Goal: Task Accomplishment & Management: Manage account settings

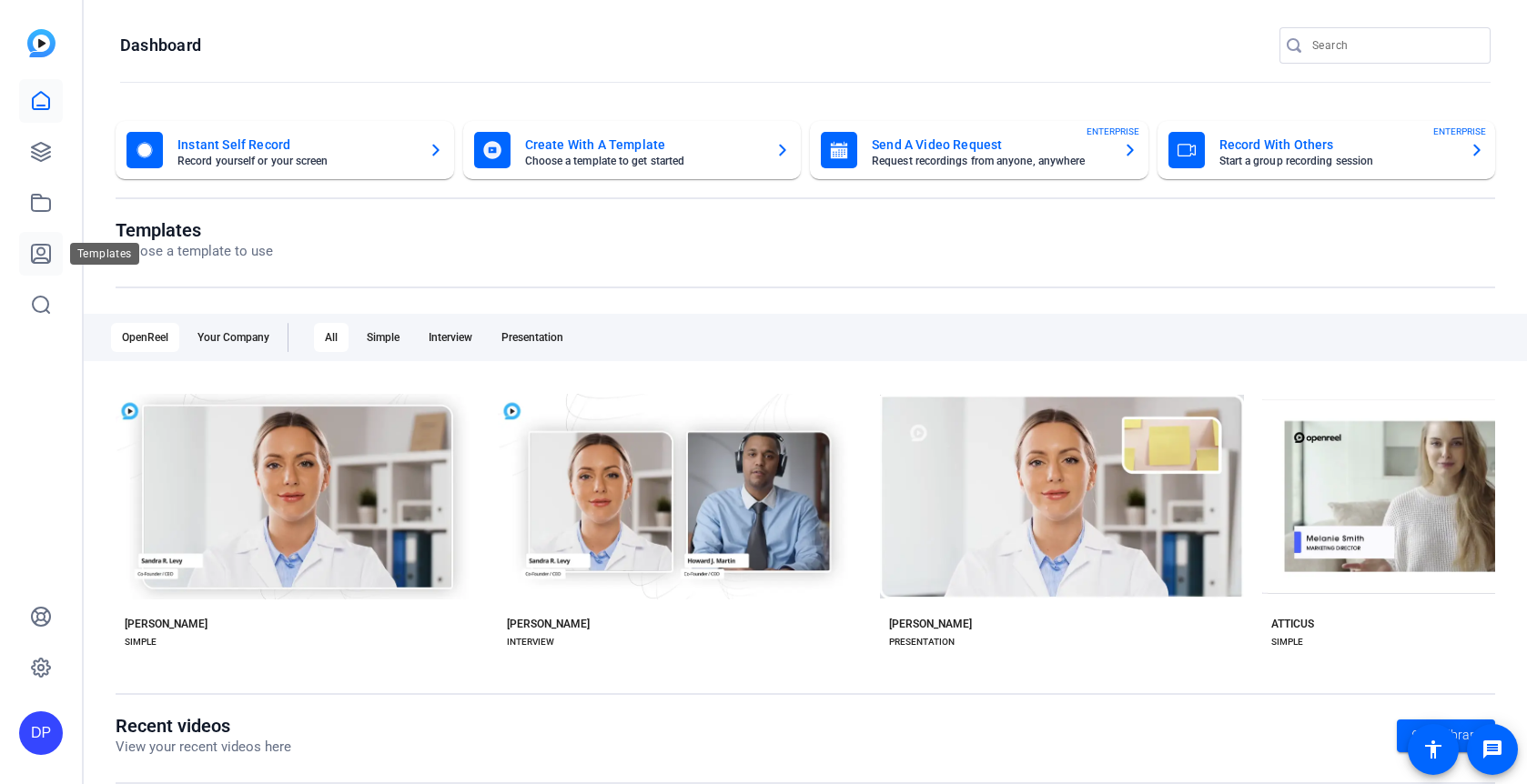
click at [49, 251] on icon at bounding box center [41, 254] width 18 height 18
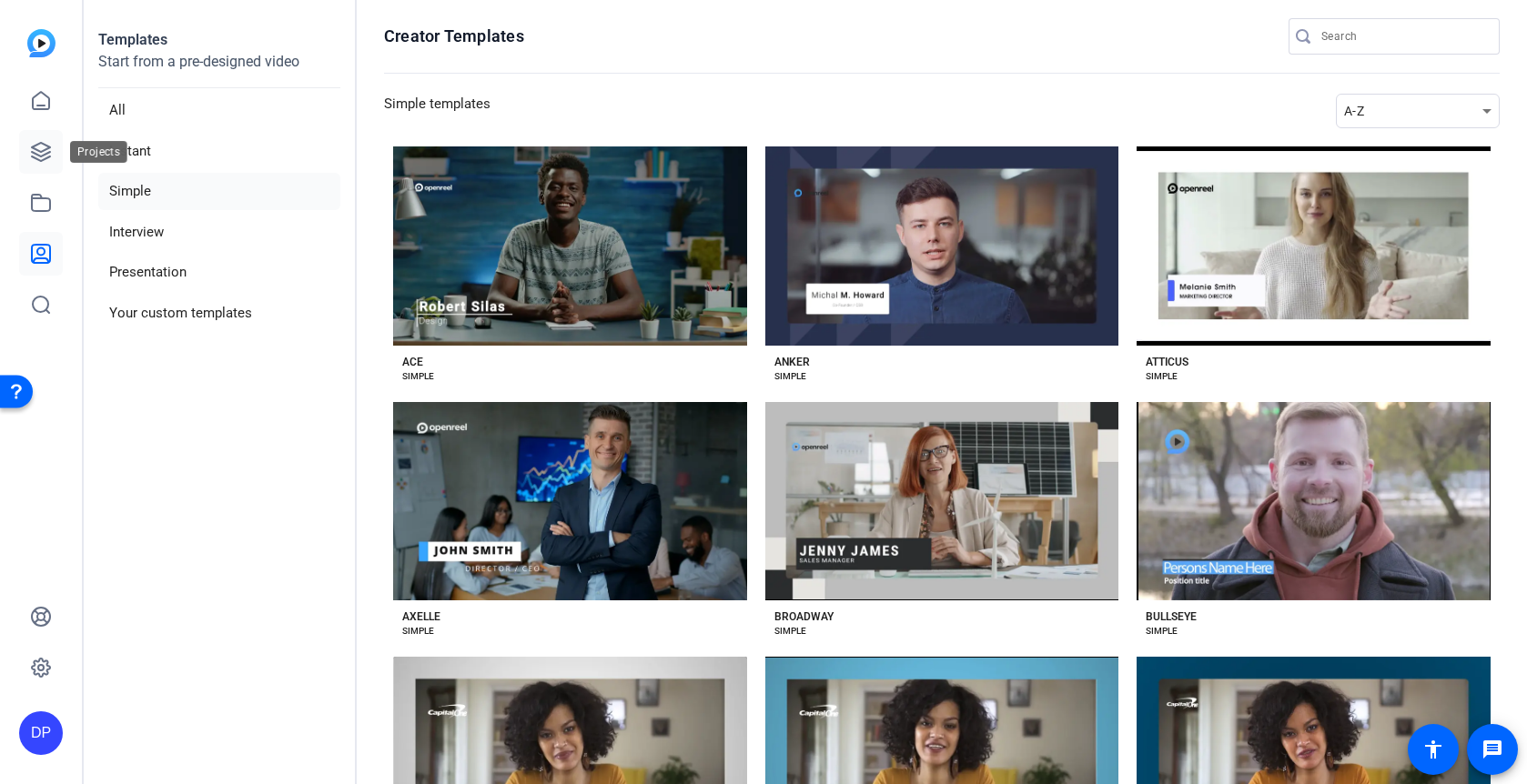
click at [38, 146] on icon at bounding box center [41, 152] width 22 height 22
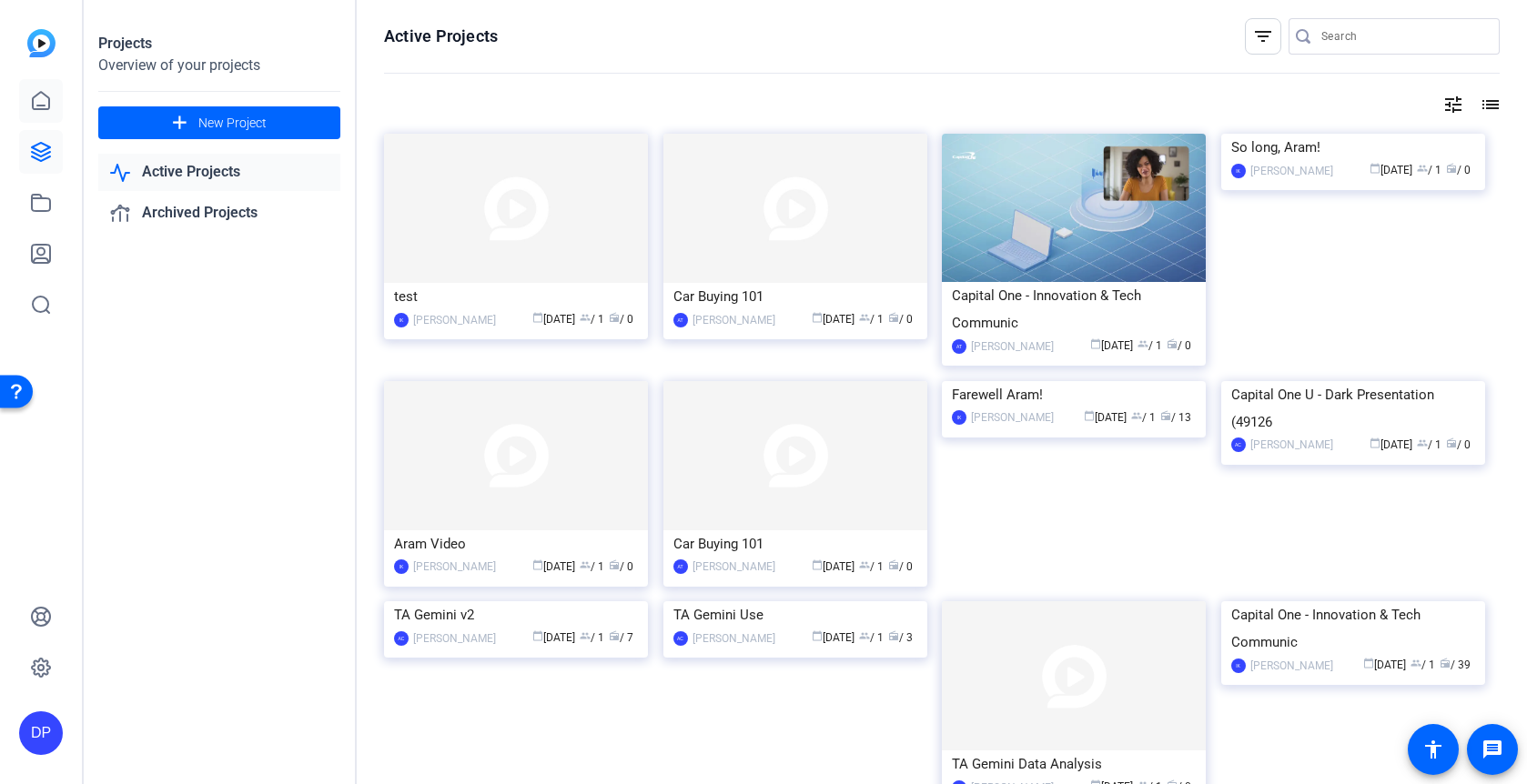
click at [46, 84] on link at bounding box center [41, 102] width 44 height 44
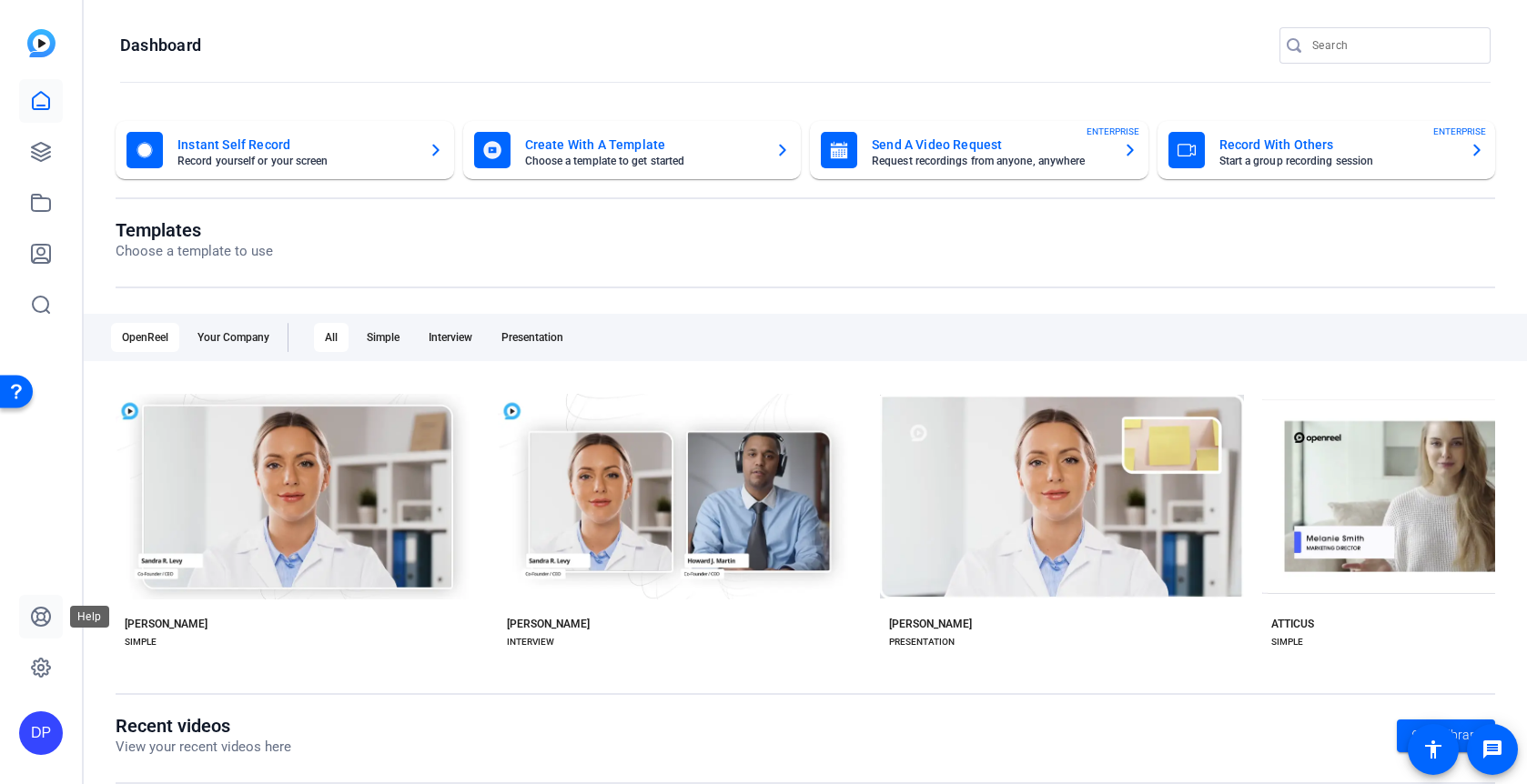
click at [41, 621] on icon at bounding box center [41, 617] width 22 height 22
click at [35, 662] on icon at bounding box center [41, 668] width 18 height 18
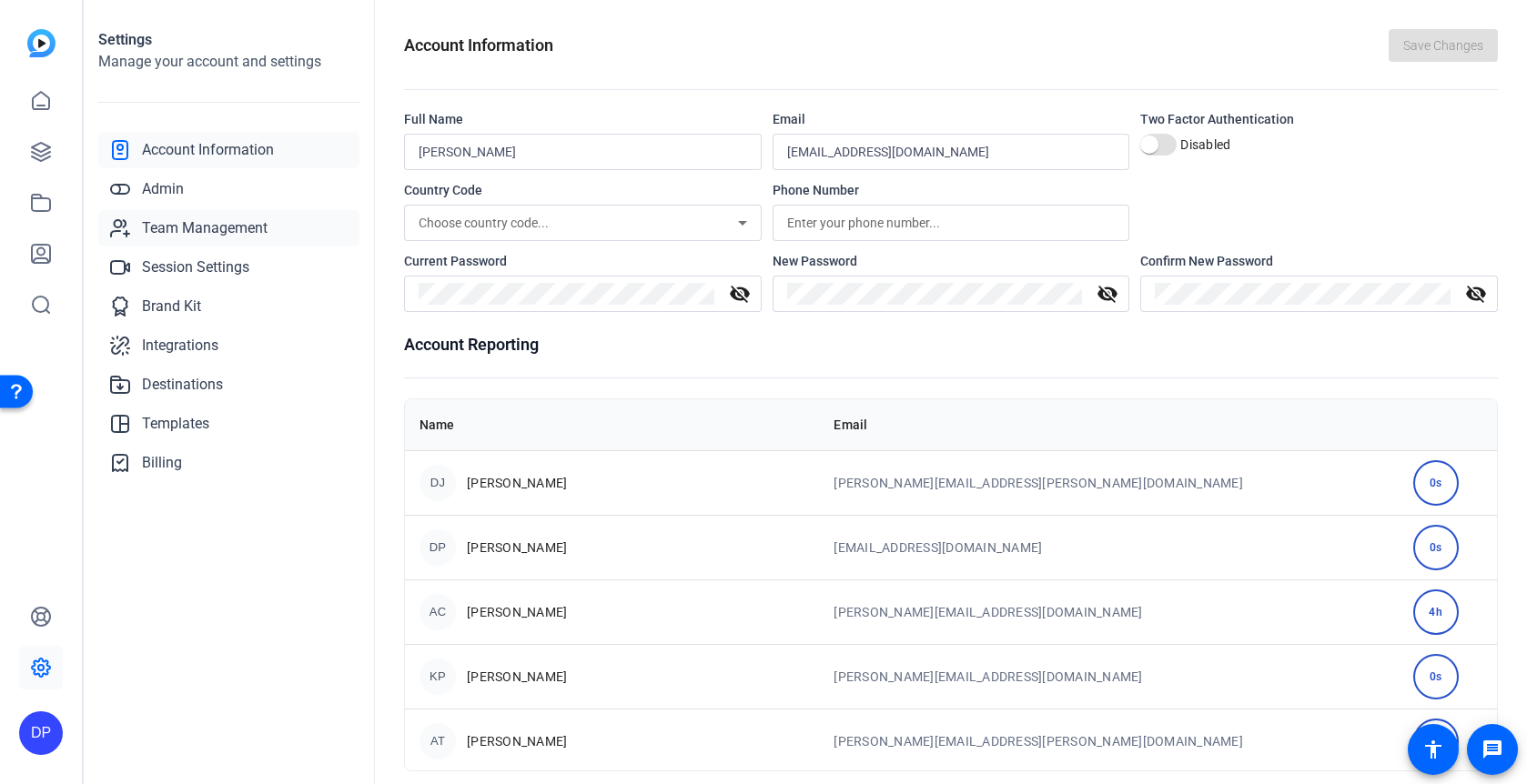
click at [223, 218] on span "Team Management" at bounding box center [204, 229] width 125 height 22
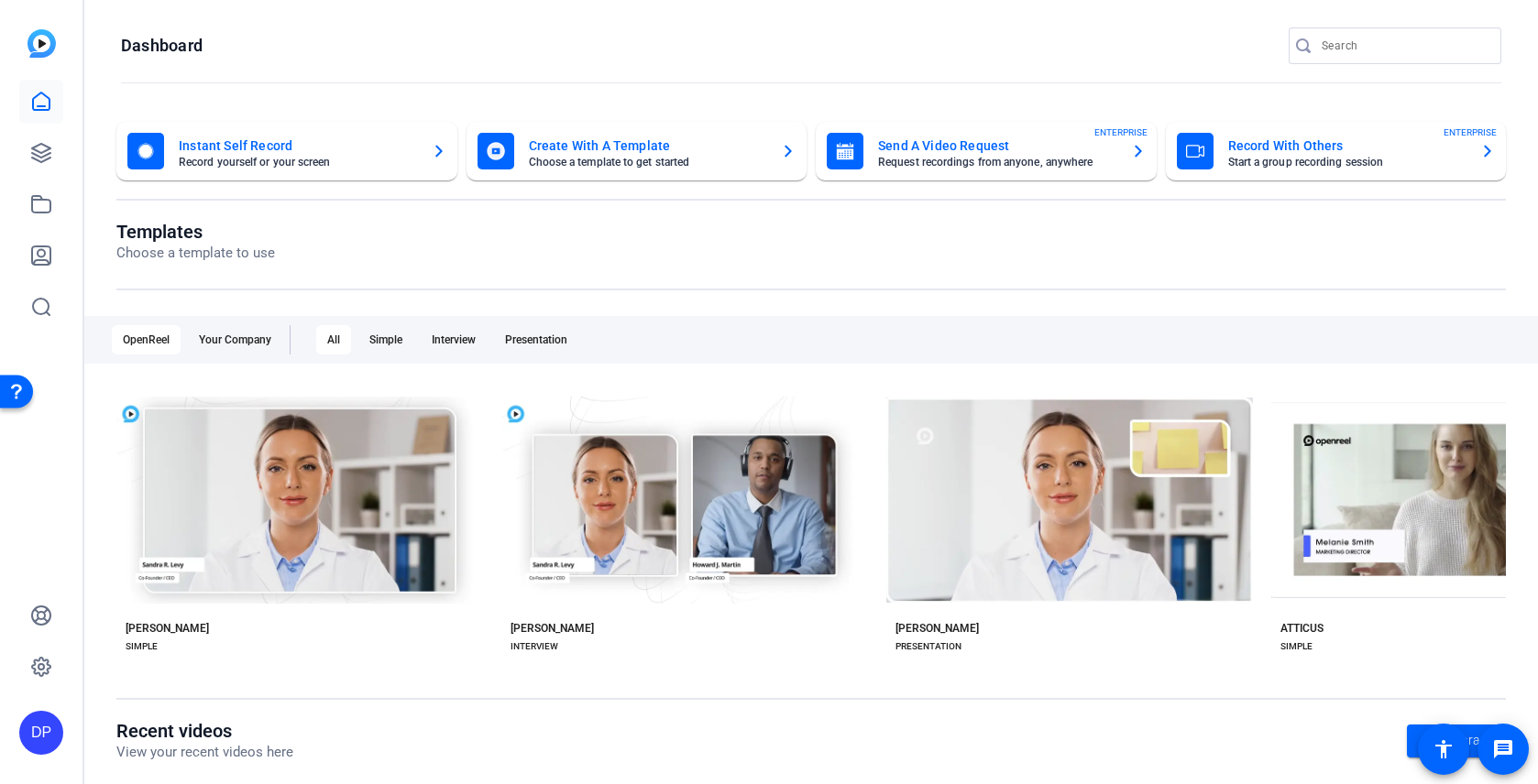
click at [53, 731] on div "DP" at bounding box center [41, 733] width 44 height 44
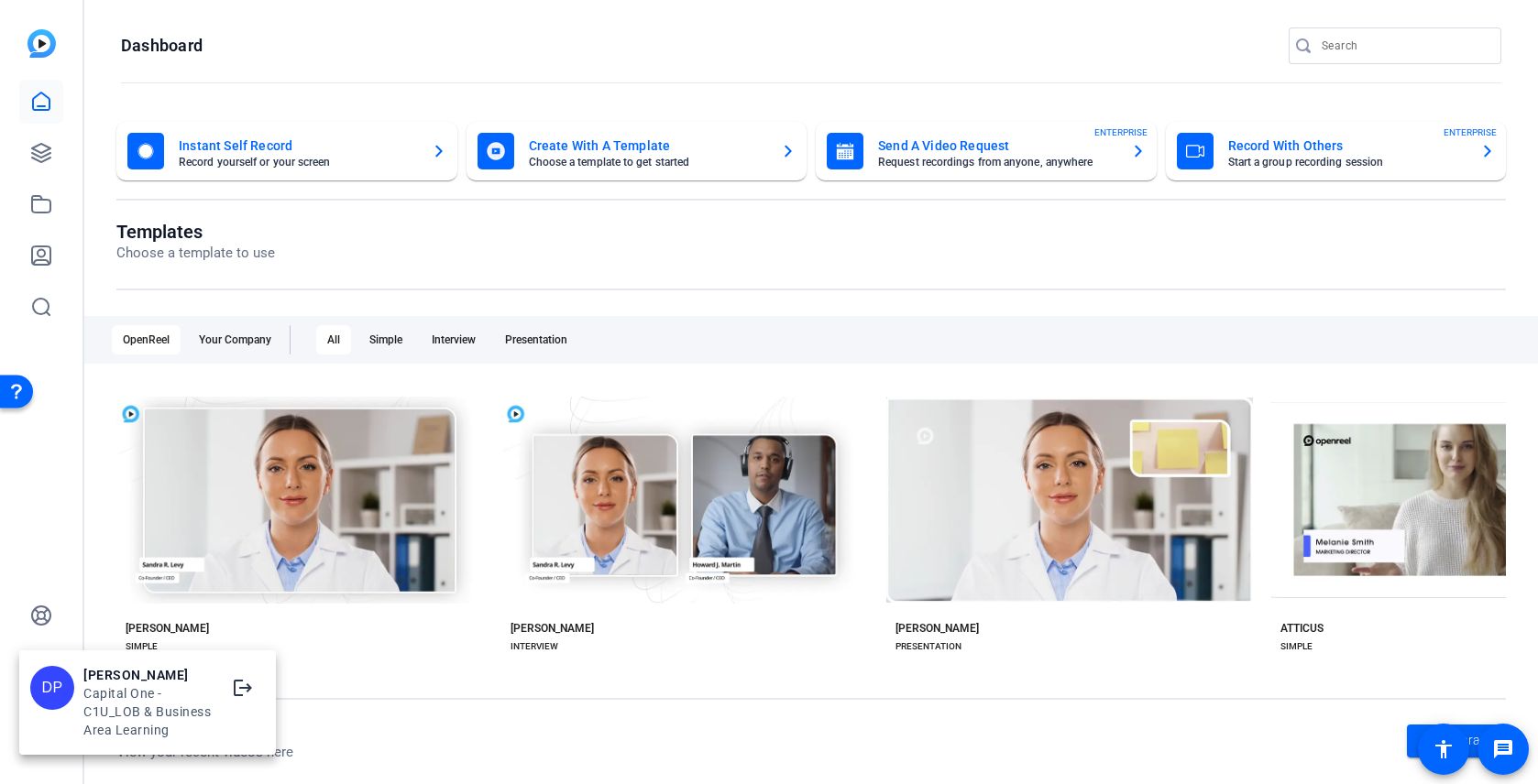
click at [45, 623] on div at bounding box center [769, 392] width 1538 height 784
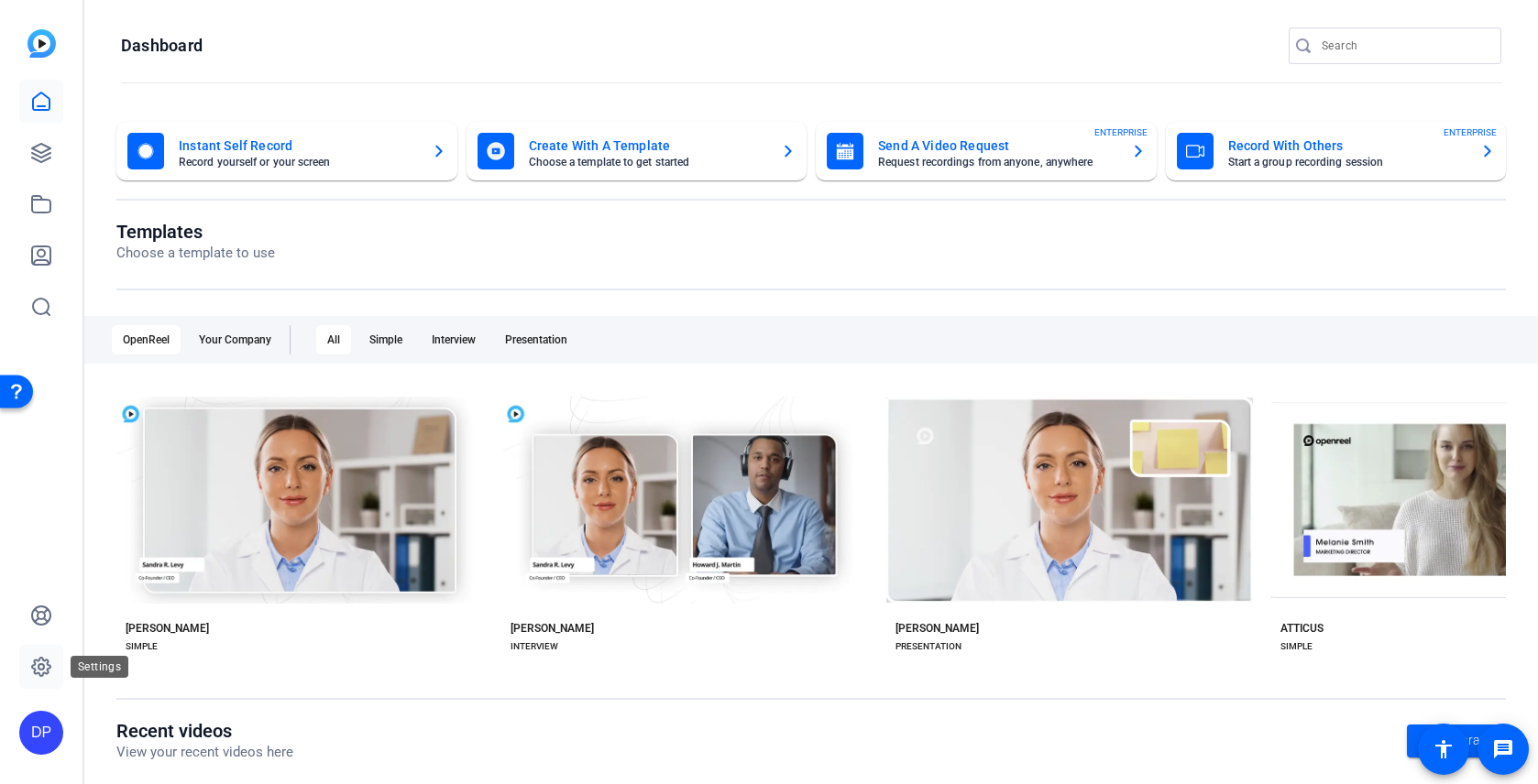
click at [40, 673] on icon at bounding box center [41, 667] width 18 height 18
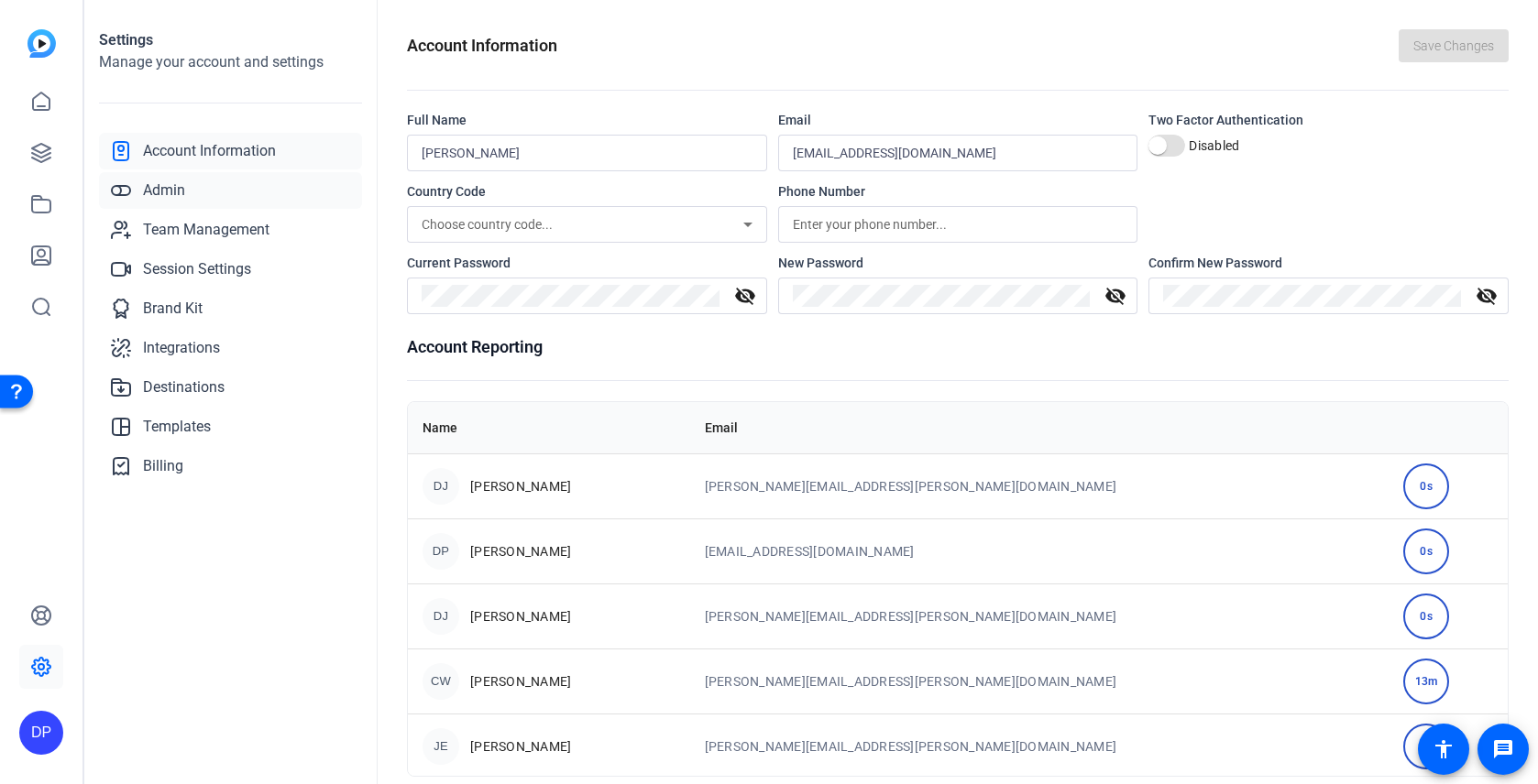
click at [173, 190] on span "Admin" at bounding box center [164, 191] width 42 height 22
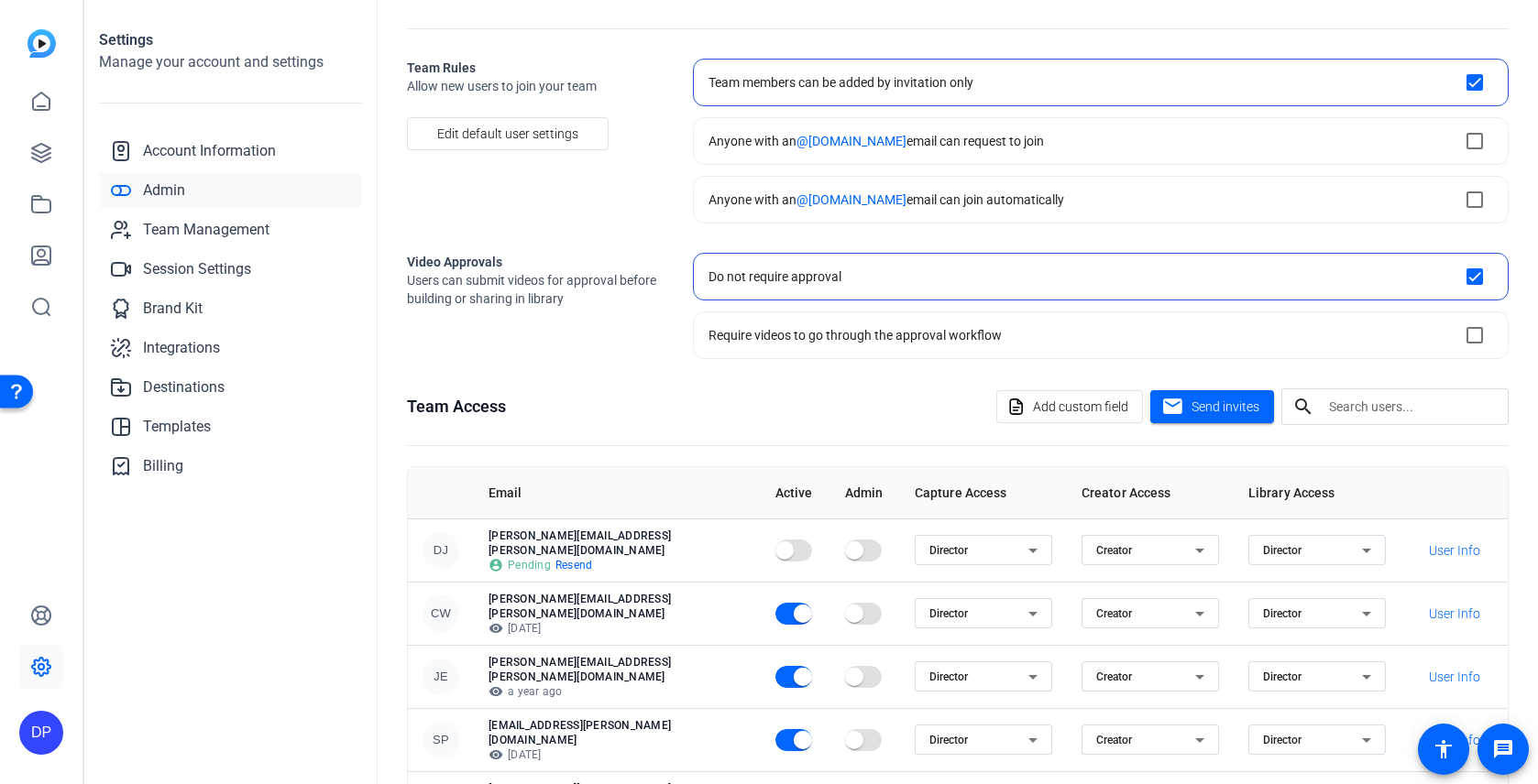
scroll to position [80, 0]
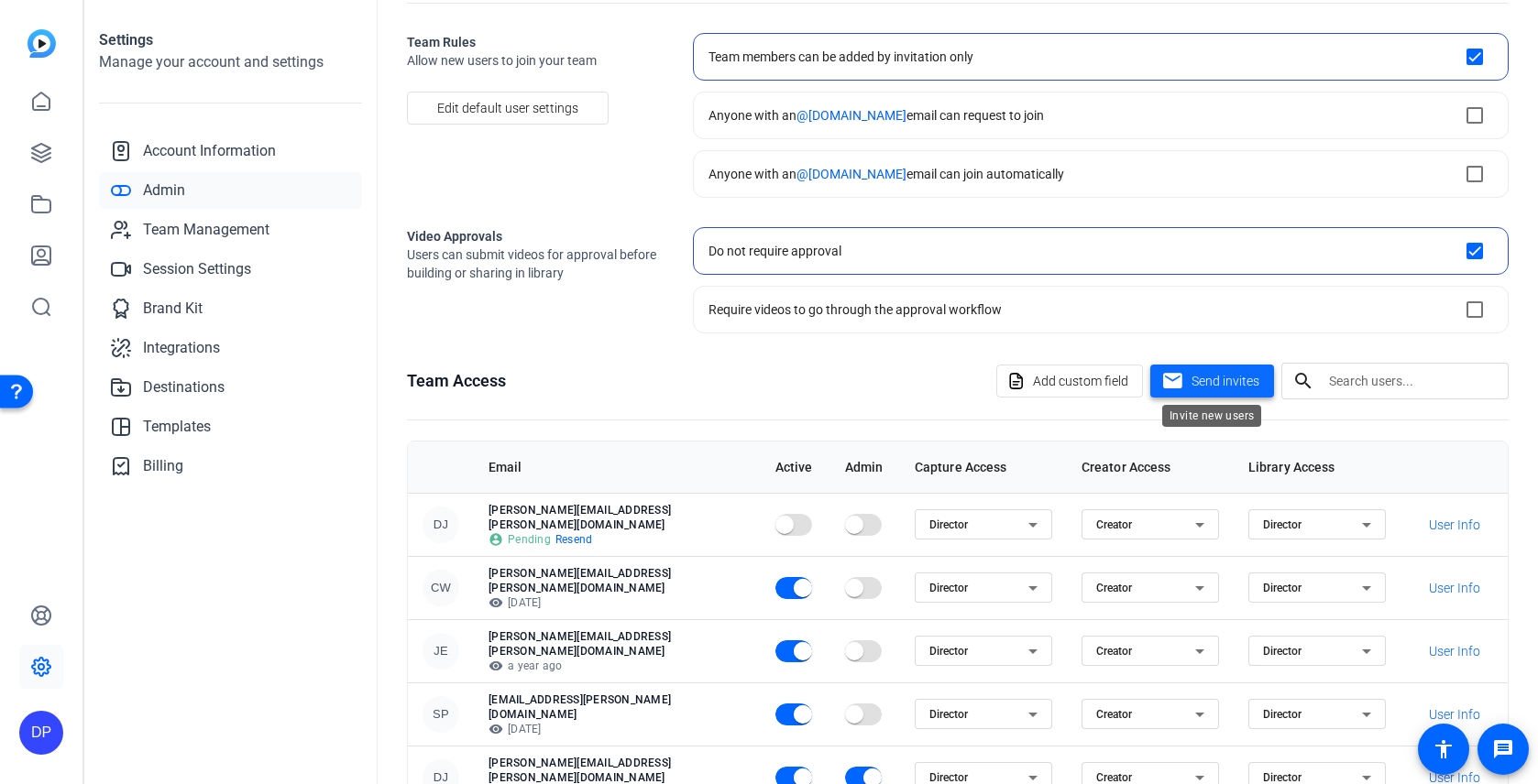
click at [1217, 391] on span at bounding box center [1212, 381] width 123 height 44
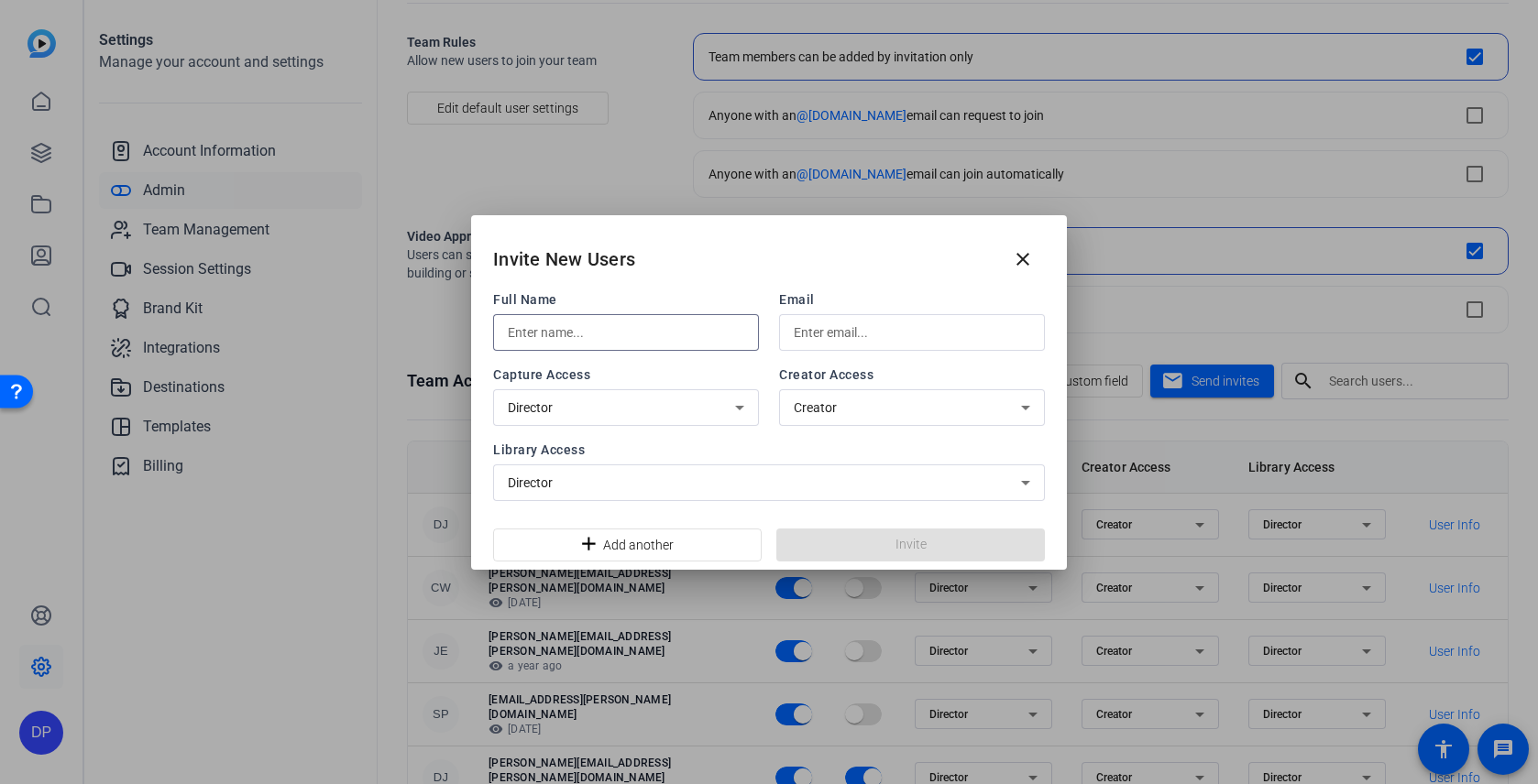
click at [693, 337] on input "text" at bounding box center [626, 333] width 237 height 22
type input "D"
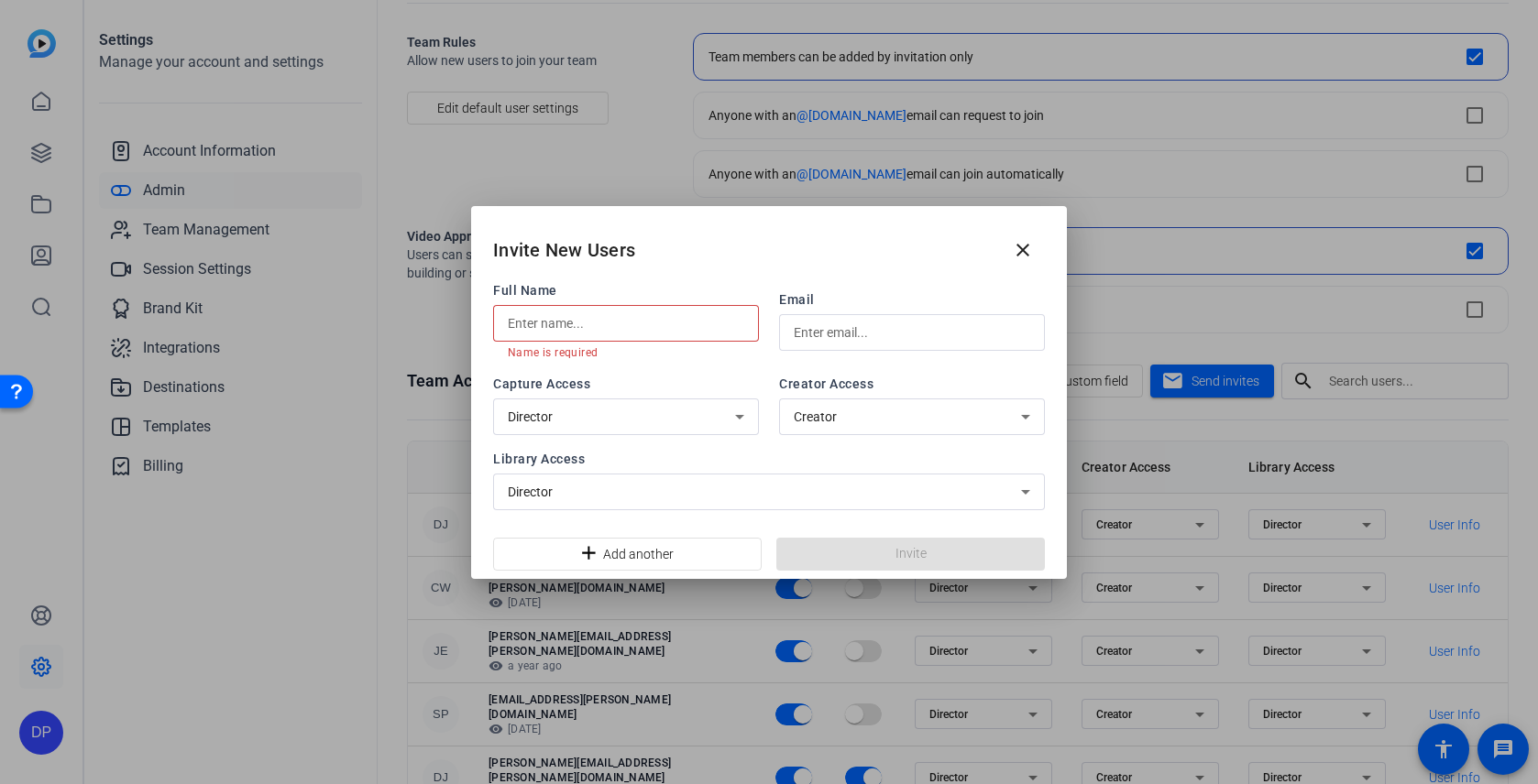
paste input "Heather Carlson-Jaquez"
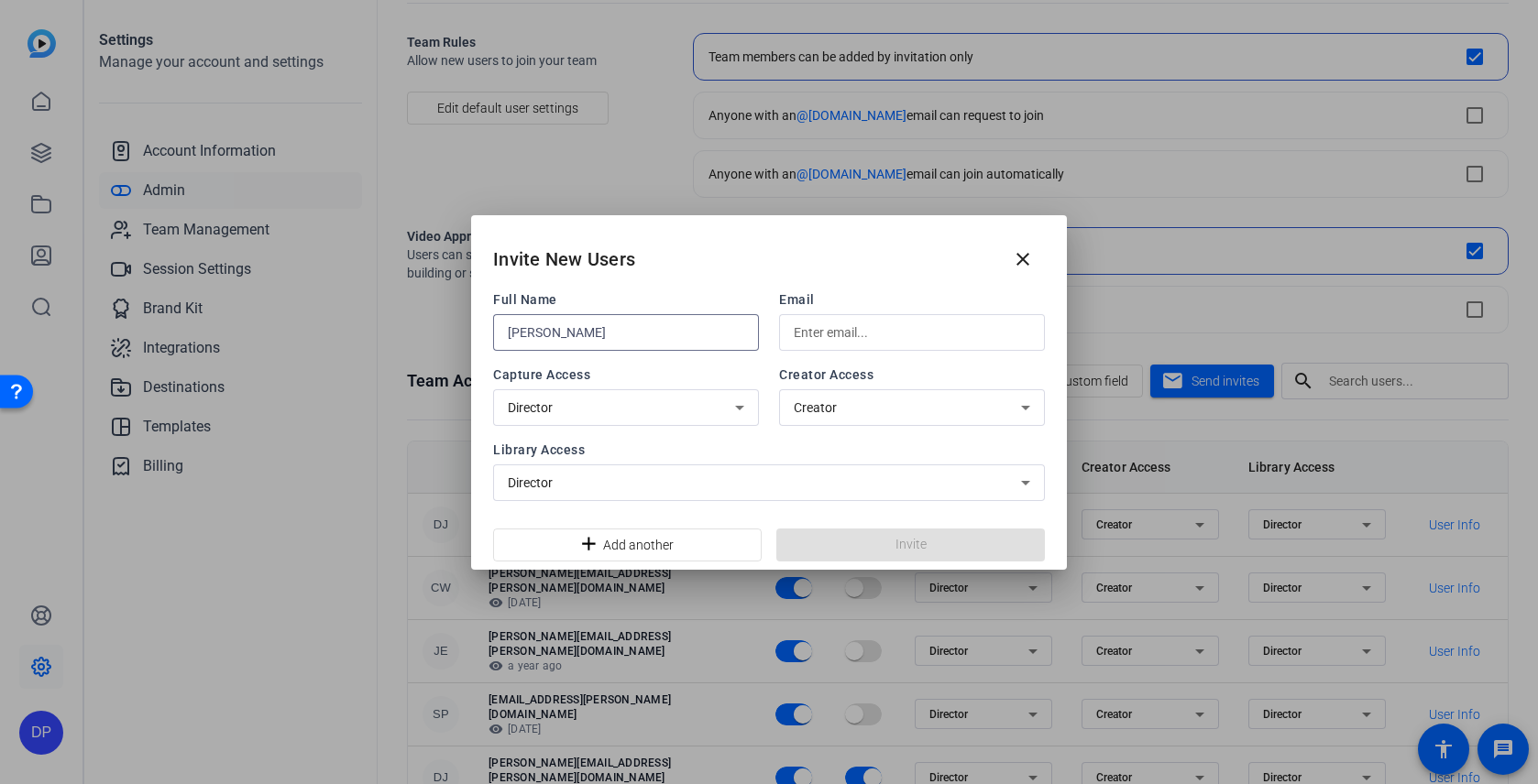
type input "Heather Carlson-Jaquez"
click at [847, 334] on input "text" at bounding box center [911, 333] width 237 height 22
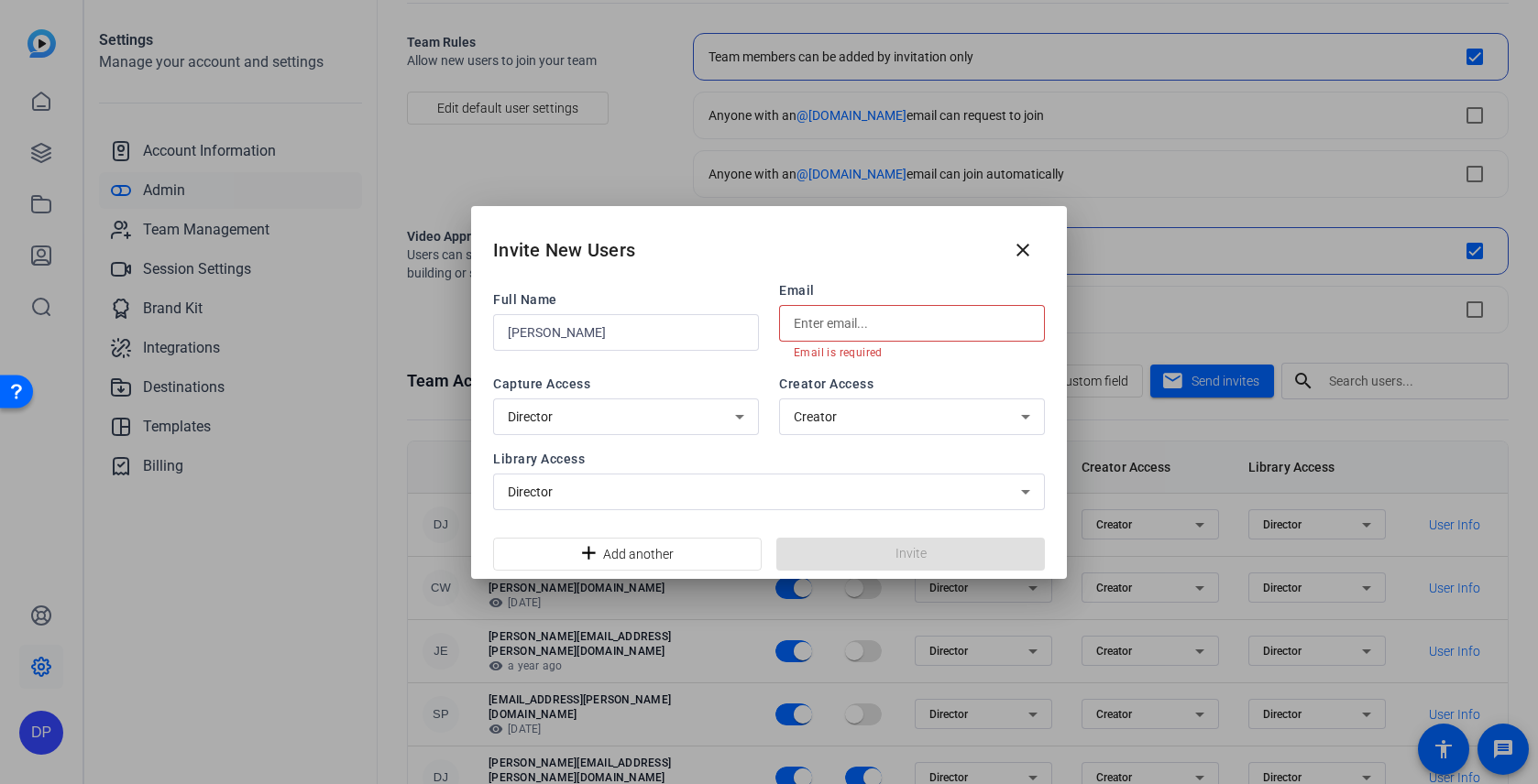
paste input "heather.carlson-jaquez@capitalone.com"
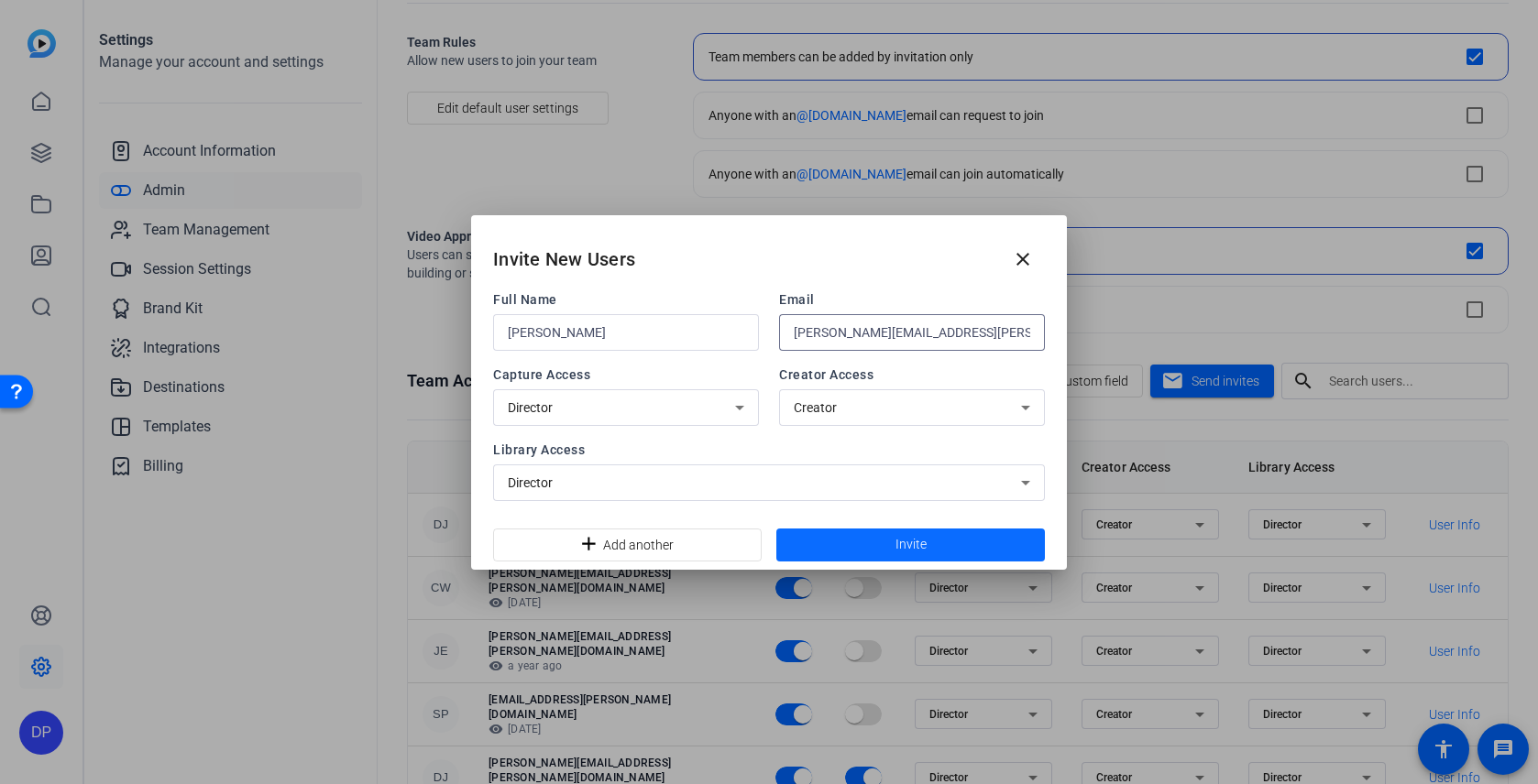
type input "heather.carlson-jaquez@capitalone.com"
click at [909, 543] on span "Invite" at bounding box center [911, 544] width 31 height 19
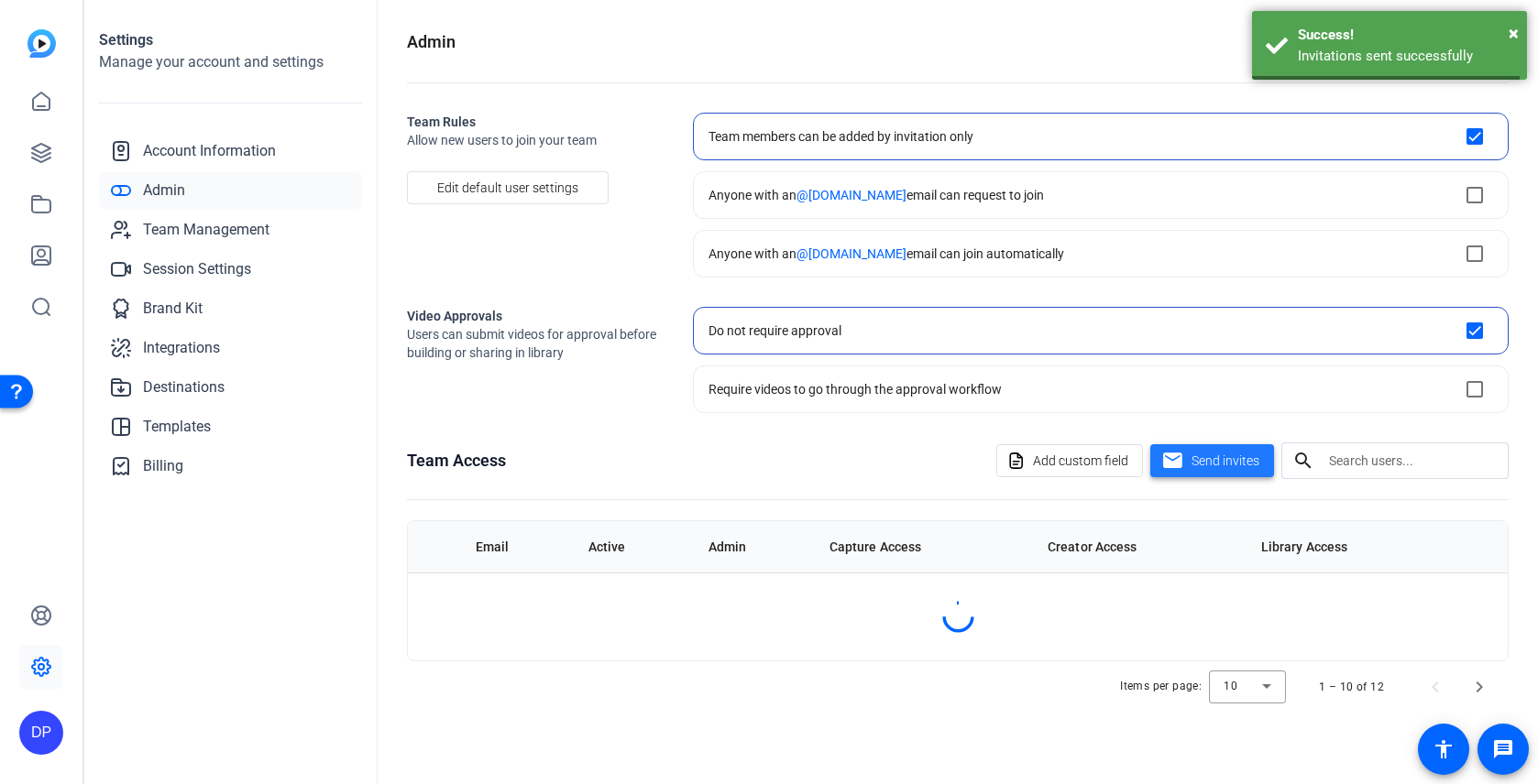
scroll to position [0, 0]
